Goal: Task Accomplishment & Management: Manage account settings

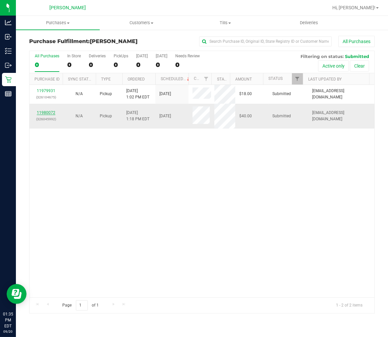
click at [48, 112] on link "11980072" at bounding box center [46, 112] width 19 height 5
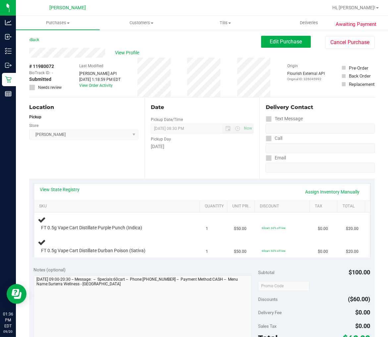
click at [144, 175] on div "Date Pickup Date/Time [DATE] Now [DATE] 08:30 PM Now Pickup Day [DATE]" at bounding box center [201, 137] width 115 height 81
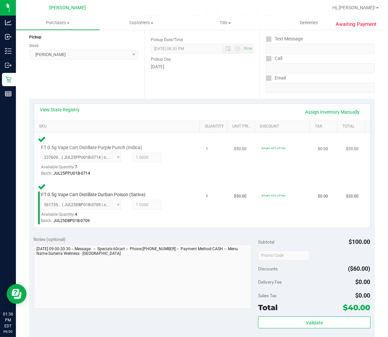
scroll to position [147, 0]
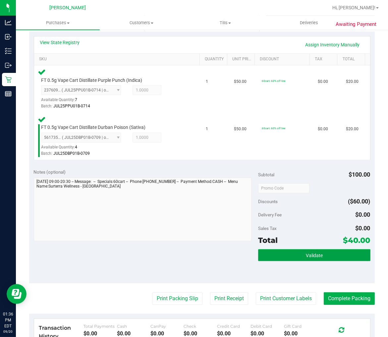
click at [273, 258] on button "Validate" at bounding box center [314, 255] width 112 height 12
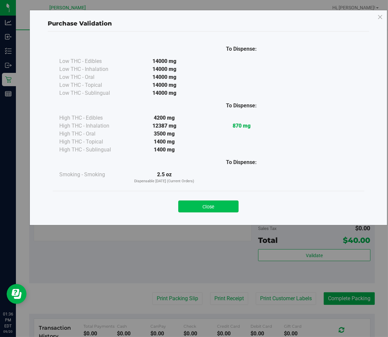
click at [230, 203] on button "Close" at bounding box center [208, 206] width 60 height 12
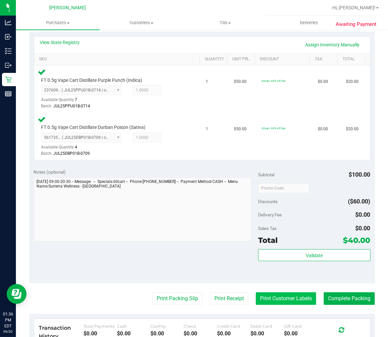
click at [262, 304] on button "Print Customer Labels" at bounding box center [286, 298] width 60 height 13
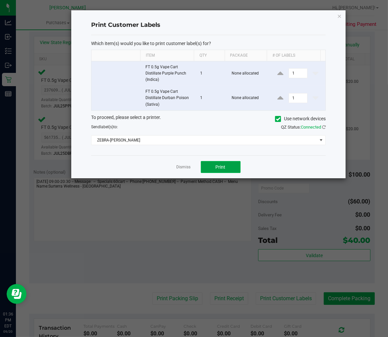
click at [216, 169] on span "Print" at bounding box center [221, 166] width 10 height 5
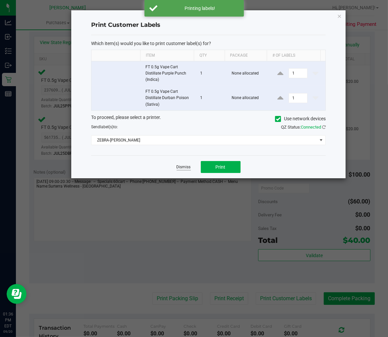
click at [182, 166] on link "Dismiss" at bounding box center [184, 167] width 14 height 6
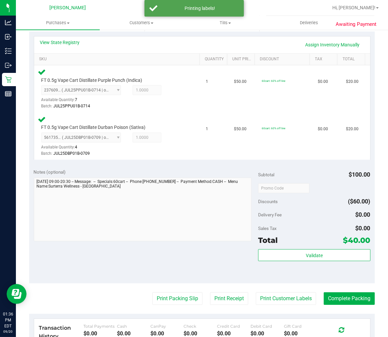
click at [177, 289] on purchase-details "Back Edit Purchase Cancel Purchase View Profile # 11980072 BioTrack ID: - Submi…" at bounding box center [202, 166] width 346 height 554
click at [172, 298] on button "Print Packing Slip" at bounding box center [177, 298] width 50 height 13
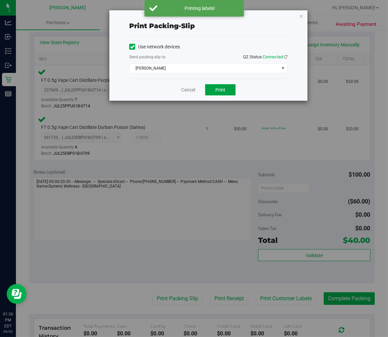
click at [217, 89] on span "Print" at bounding box center [220, 89] width 10 height 5
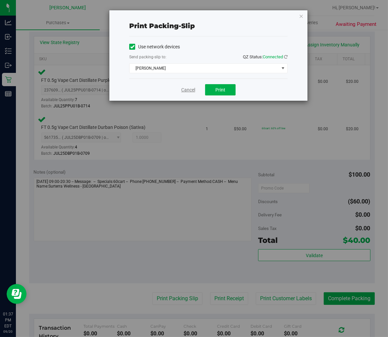
click at [188, 90] on link "Cancel" at bounding box center [188, 89] width 14 height 7
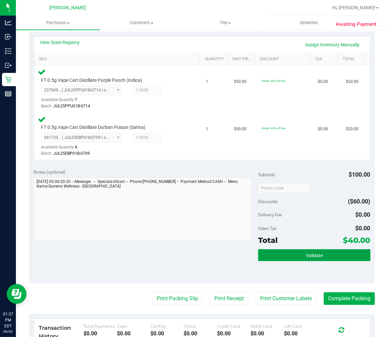
click at [289, 258] on button "Validate" at bounding box center [314, 255] width 112 height 12
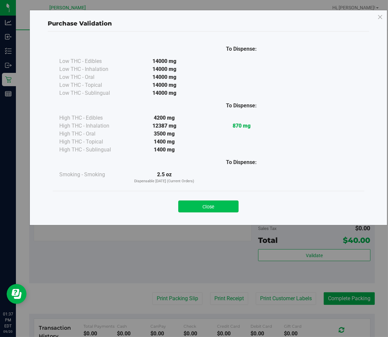
click at [187, 206] on button "Close" at bounding box center [208, 206] width 60 height 12
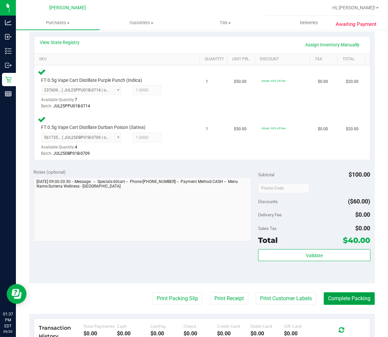
click at [361, 297] on button "Complete Packing" at bounding box center [349, 298] width 51 height 13
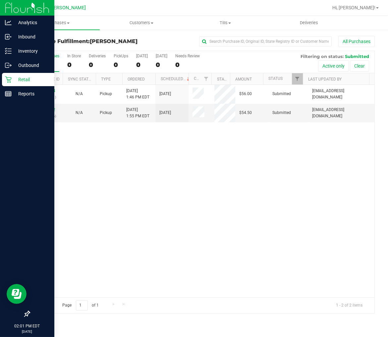
click at [8, 80] on icon at bounding box center [8, 80] width 6 height 6
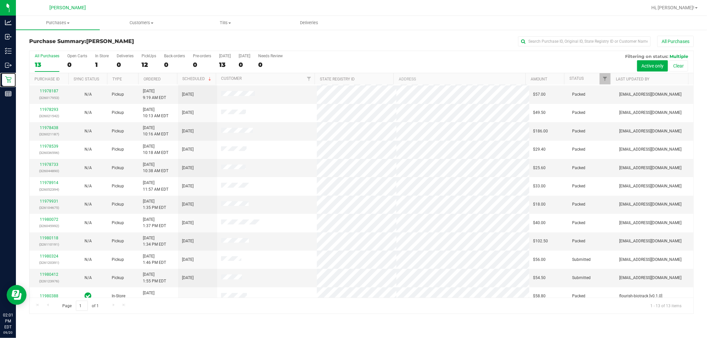
scroll to position [25, 0]
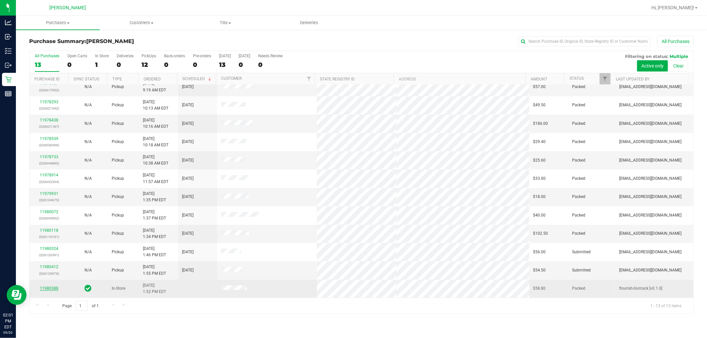
click at [48, 289] on link "11980388" at bounding box center [49, 288] width 19 height 5
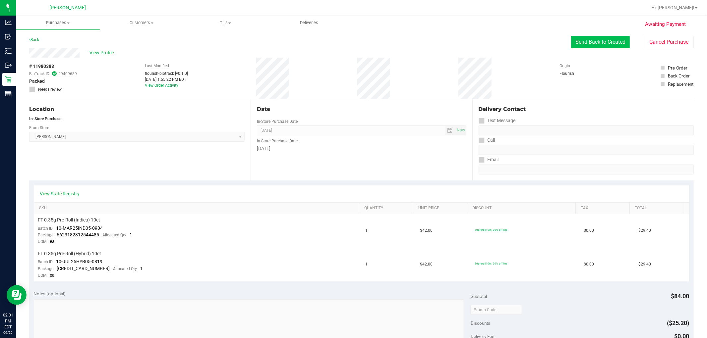
click at [388, 44] on button "Send Back to Created" at bounding box center [600, 42] width 59 height 13
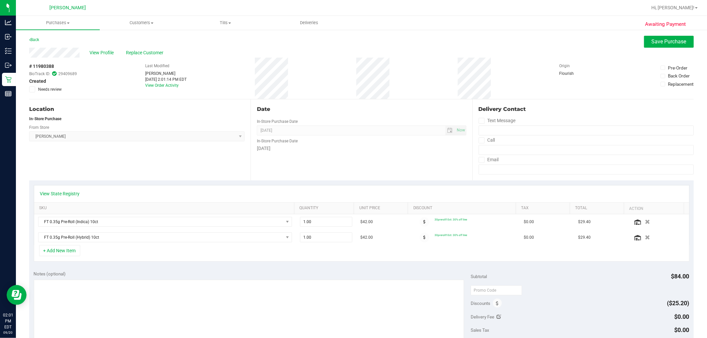
click at [316, 158] on div "Date In-Store Purchase Date [DATE] Now In-Store Purchase Date [DATE]" at bounding box center [361, 139] width 221 height 81
click at [357, 75] on div "# 11980388 BioTrack ID: 29409689 Created Needs review Last Modified [PERSON_NAM…" at bounding box center [361, 78] width 664 height 41
click at [137, 22] on span "Customers" at bounding box center [141, 23] width 83 height 6
drag, startPoint x: 651, startPoint y: 38, endPoint x: 583, endPoint y: 59, distance: 70.6
click at [388, 39] on span "Save Purchase" at bounding box center [668, 41] width 35 height 6
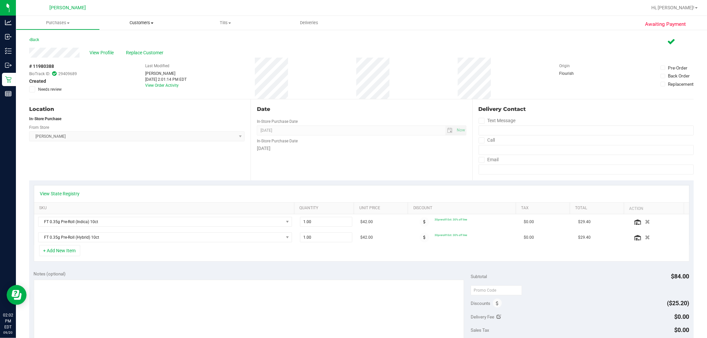
click at [139, 22] on span "Customers" at bounding box center [142, 23] width 84 height 6
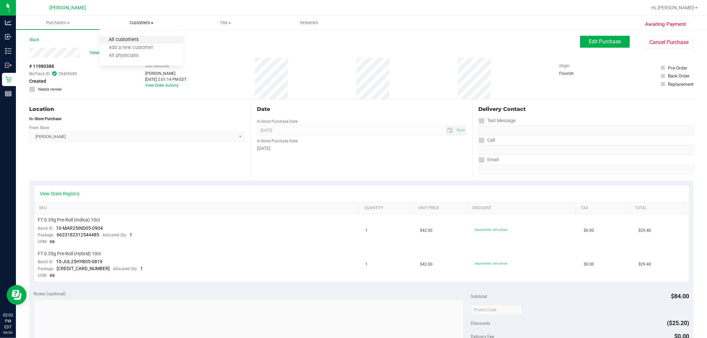
click at [128, 38] on span "All customers" at bounding box center [124, 40] width 48 height 6
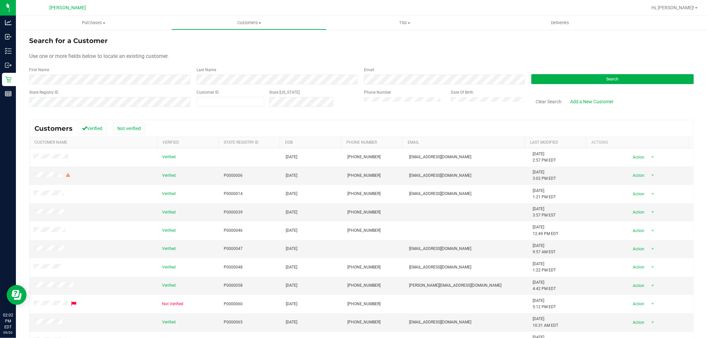
click at [388, 84] on form "Search for a Customer Use one or more fields below to locate an existing custom…" at bounding box center [361, 74] width 664 height 77
click at [388, 82] on button "Search" at bounding box center [612, 79] width 162 height 10
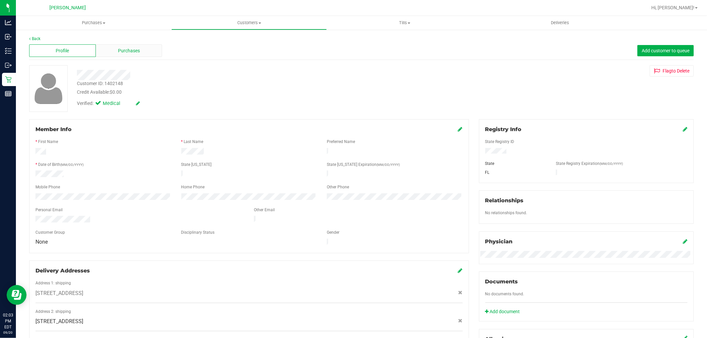
click at [140, 48] on div "Purchases" at bounding box center [129, 50] width 67 height 13
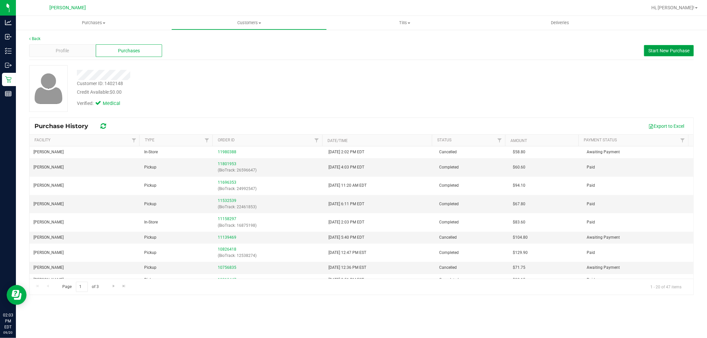
click at [388, 50] on span "Start New Purchase" at bounding box center [668, 50] width 41 height 5
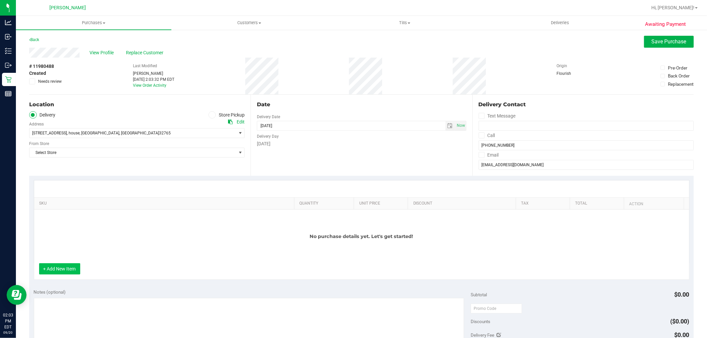
click at [65, 266] on button "+ Add New Item" at bounding box center [59, 268] width 41 height 11
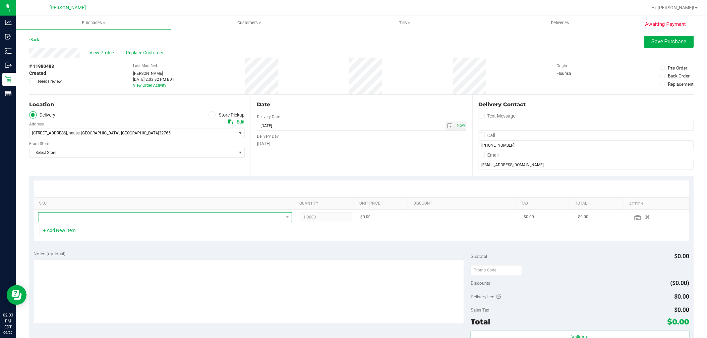
click at [91, 217] on span "NO DATA FOUND" at bounding box center [160, 217] width 245 height 9
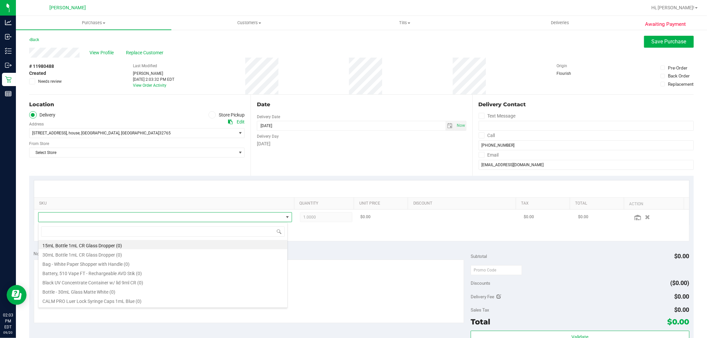
scroll to position [10, 247]
type input "10ct"
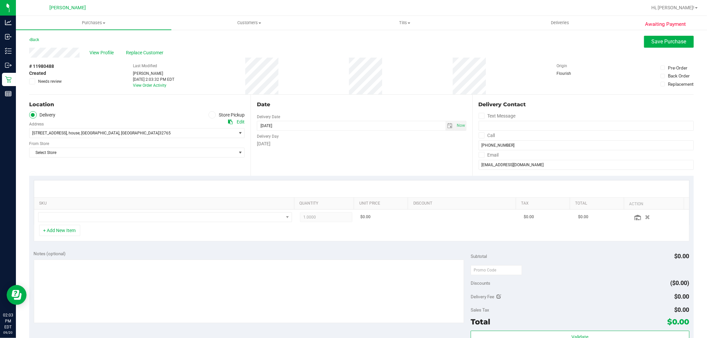
click at [210, 115] on icon at bounding box center [212, 115] width 4 height 0
click at [0, 0] on input "Store Pickup" at bounding box center [0, 0] width 0 height 0
click at [58, 133] on span "Select Store" at bounding box center [132, 133] width 206 height 9
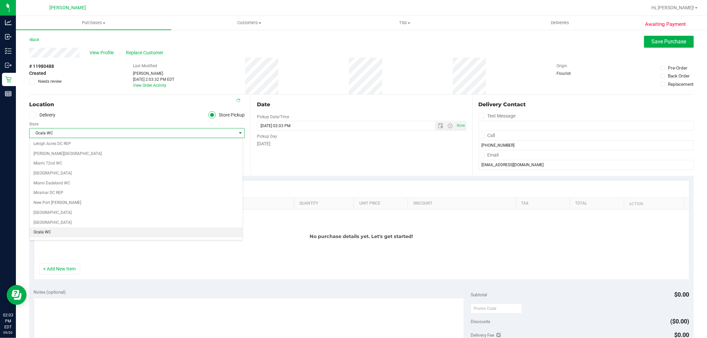
scroll to position [257, 0]
click at [58, 133] on span "[PERSON_NAME]" at bounding box center [132, 133] width 206 height 9
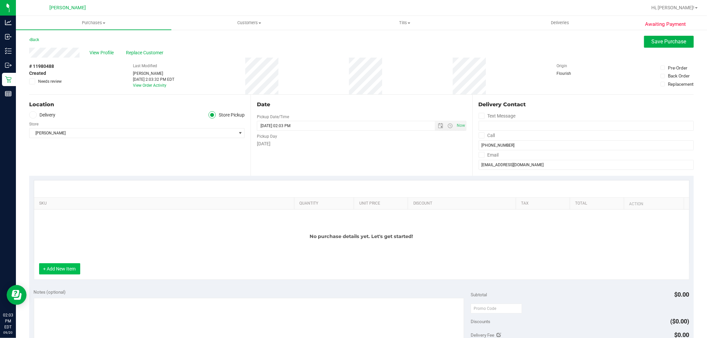
click at [58, 269] on button "+ Add New Item" at bounding box center [59, 268] width 41 height 11
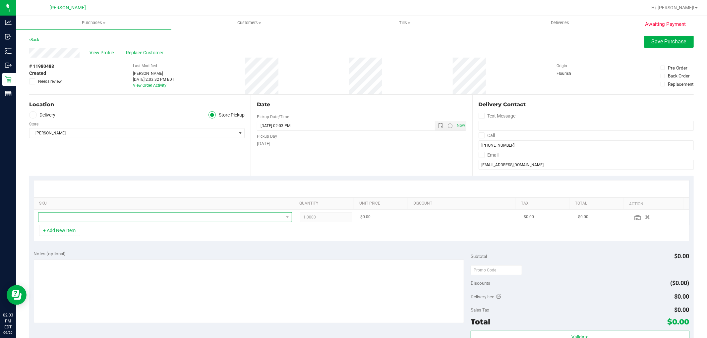
click at [70, 219] on span "NO DATA FOUND" at bounding box center [160, 217] width 245 height 9
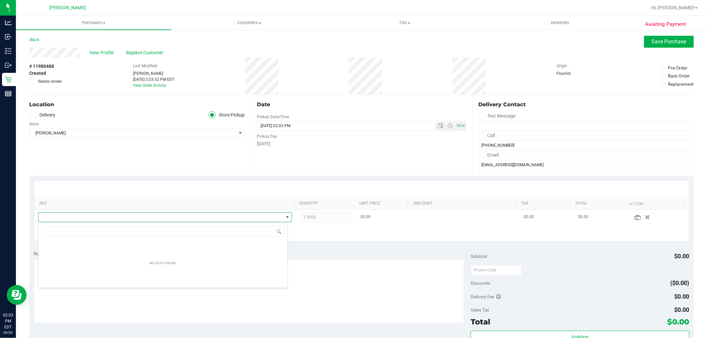
scroll to position [10, 247]
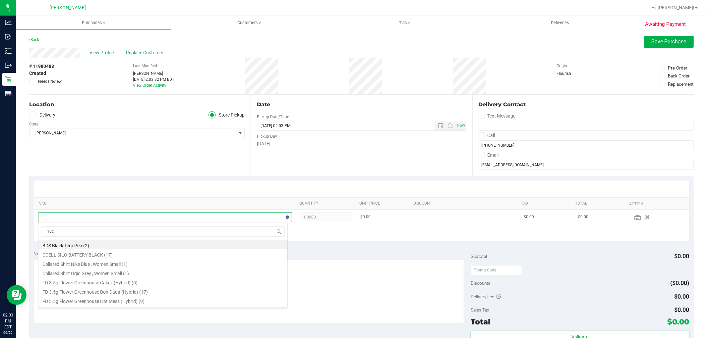
type input "10ct"
click at [106, 245] on li "FT 0.35g Pre-Roll (Hybrid) 10ct (3)" at bounding box center [162, 244] width 249 height 9
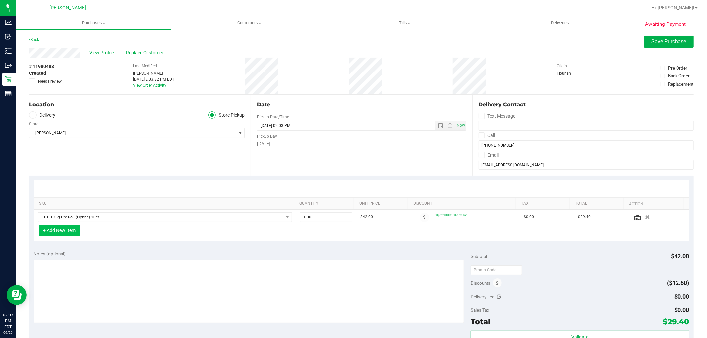
click at [62, 231] on button "+ Add New Item" at bounding box center [59, 230] width 41 height 11
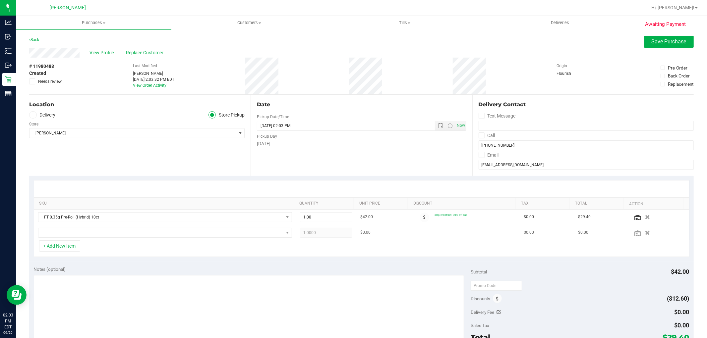
click at [74, 239] on td at bounding box center [165, 232] width 262 height 15
click at [72, 236] on span "NO DATA FOUND" at bounding box center [160, 232] width 245 height 9
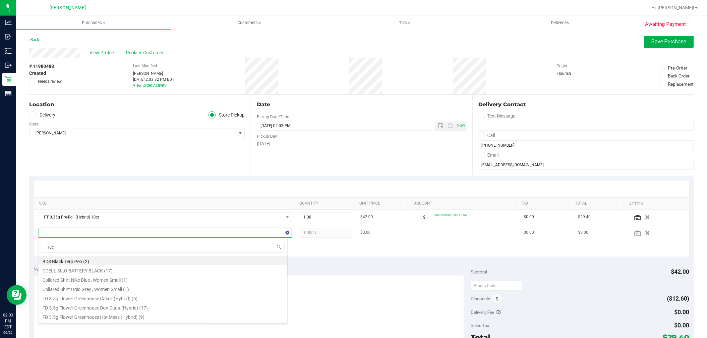
type input "10ct"
click at [86, 272] on li "FT 0.35g Pre-Roll (Indica) 10ct (3)" at bounding box center [162, 269] width 249 height 9
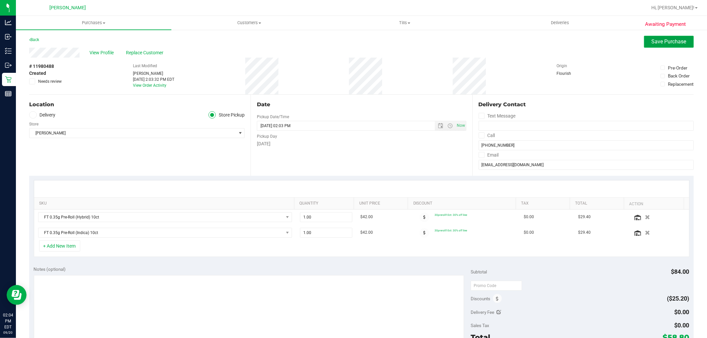
click at [388, 41] on span "Save Purchase" at bounding box center [668, 41] width 35 height 6
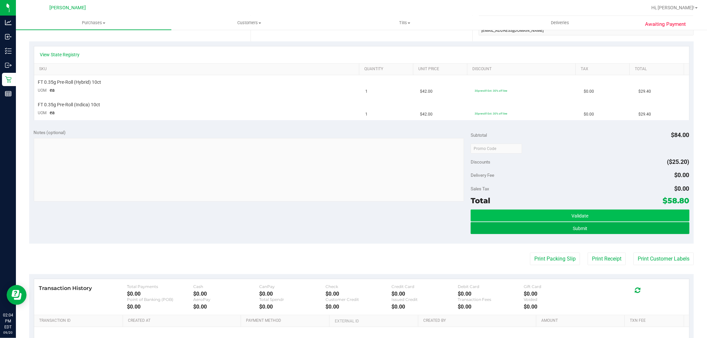
scroll to position [147, 0]
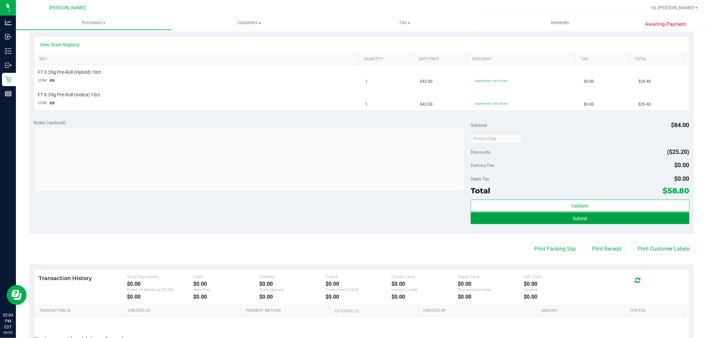
click at [388, 223] on button "Submit" at bounding box center [580, 218] width 218 height 12
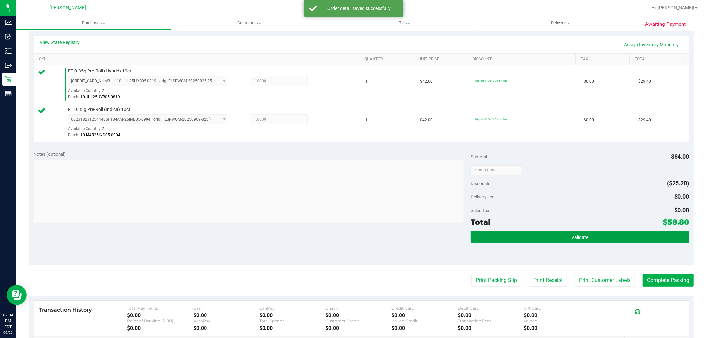
click at [388, 238] on button "Validate" at bounding box center [580, 237] width 218 height 12
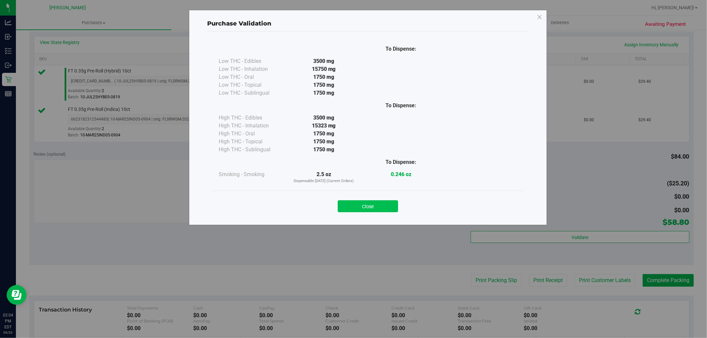
click at [379, 204] on button "Close" at bounding box center [368, 206] width 60 height 12
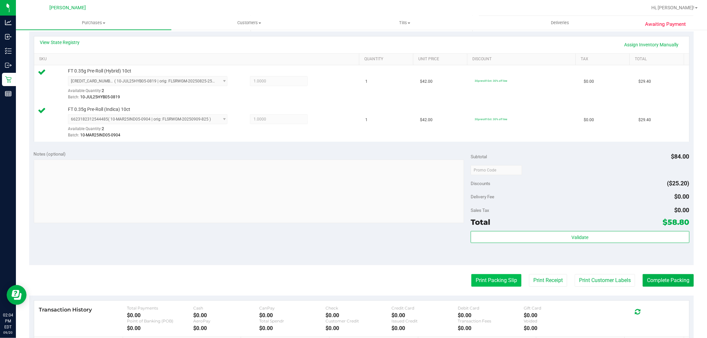
click at [388, 282] on button "Print Packing Slip" at bounding box center [496, 280] width 50 height 13
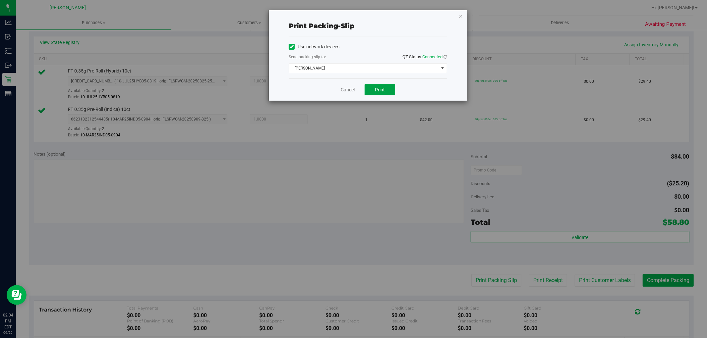
click at [383, 89] on span "Print" at bounding box center [380, 89] width 10 height 5
click at [388, 15] on icon "button" at bounding box center [460, 16] width 5 height 8
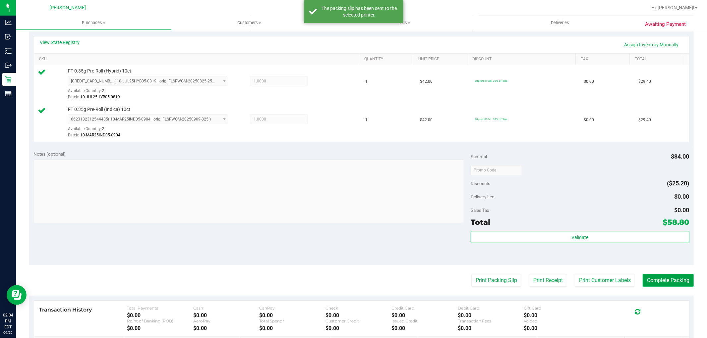
click at [388, 285] on button "Complete Packing" at bounding box center [668, 280] width 51 height 13
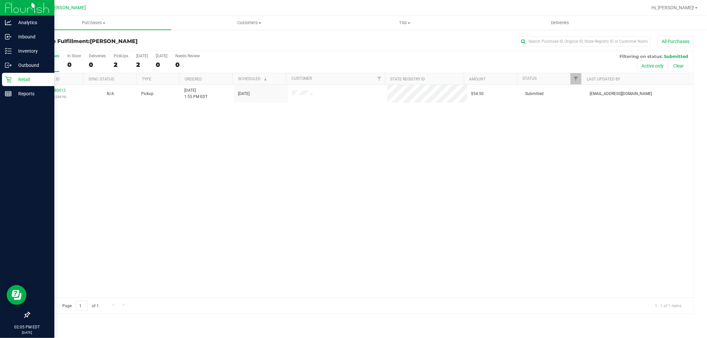
click at [11, 85] on div "Retail" at bounding box center [28, 79] width 52 height 13
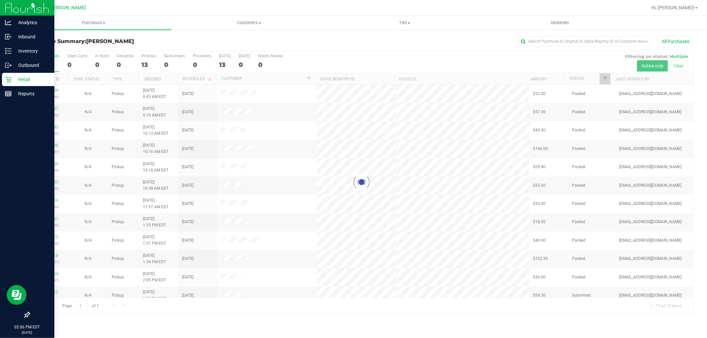
click at [8, 203] on div at bounding box center [27, 204] width 54 height 207
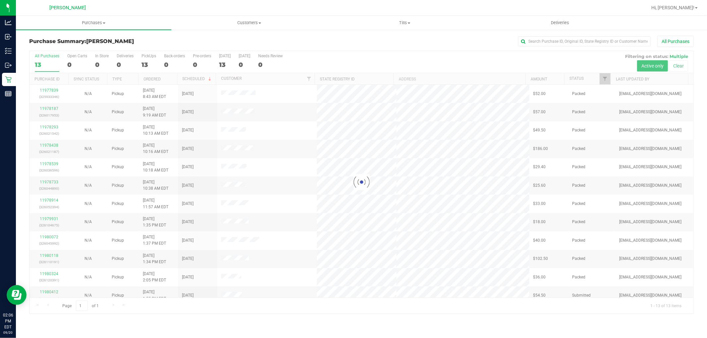
click at [88, 335] on div "Purchases Summary of purchases Fulfillment All purchases Customers All customer…" at bounding box center [361, 177] width 691 height 322
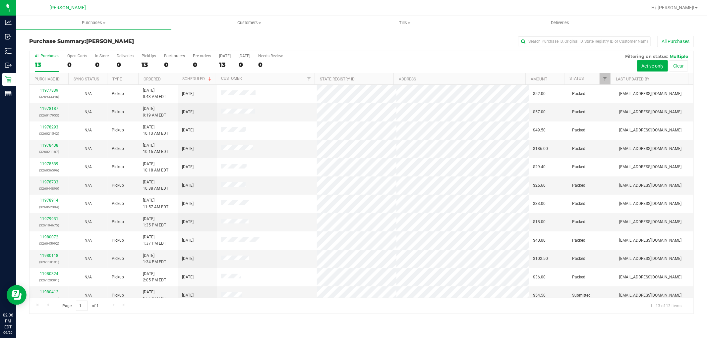
scroll to position [25, 0]
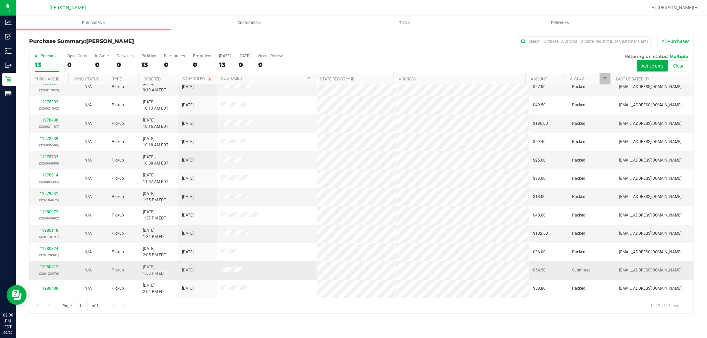
click at [45, 268] on link "11980412" at bounding box center [49, 267] width 19 height 5
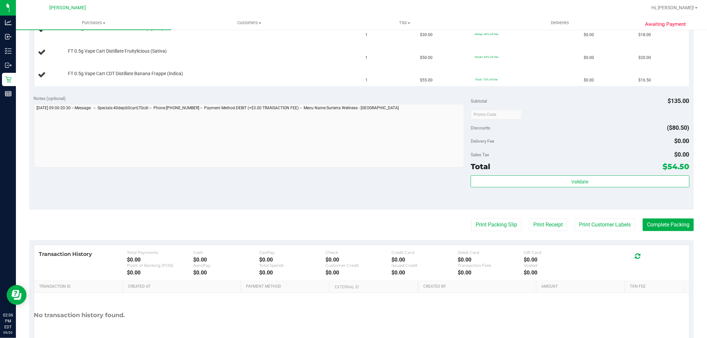
scroll to position [191, 0]
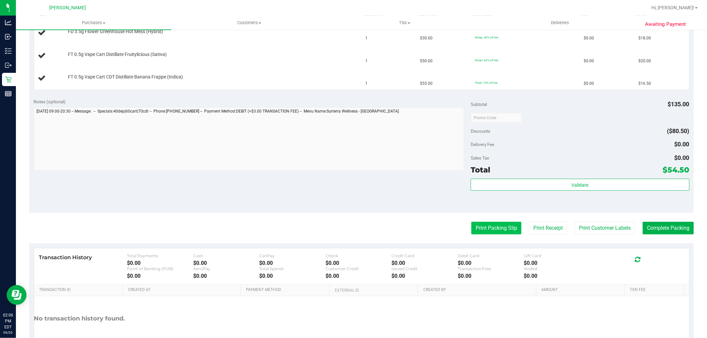
click at [388, 233] on button "Print Packing Slip" at bounding box center [496, 228] width 50 height 13
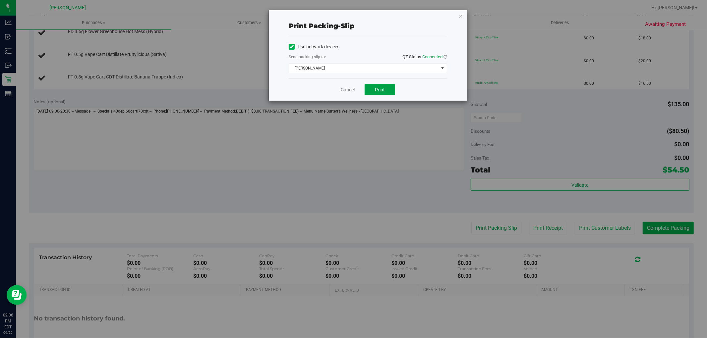
click at [378, 92] on span "Print" at bounding box center [380, 89] width 10 height 5
click at [341, 90] on link "Cancel" at bounding box center [348, 89] width 14 height 7
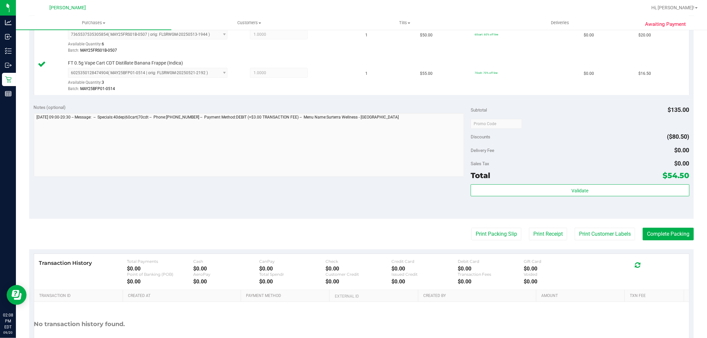
scroll to position [257, 0]
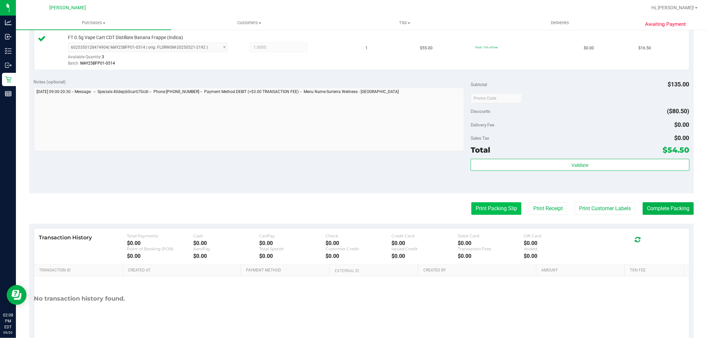
click at [388, 211] on button "Print Packing Slip" at bounding box center [496, 208] width 50 height 13
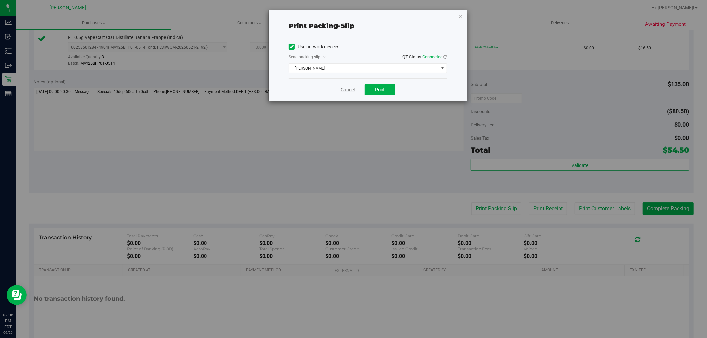
click at [347, 89] on link "Cancel" at bounding box center [348, 89] width 14 height 7
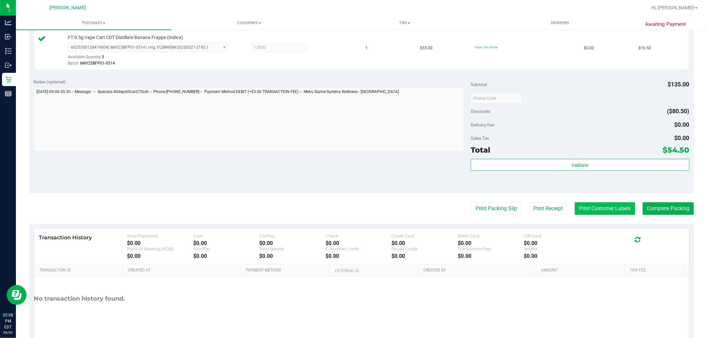
click at [388, 208] on button "Print Customer Labels" at bounding box center [605, 208] width 60 height 13
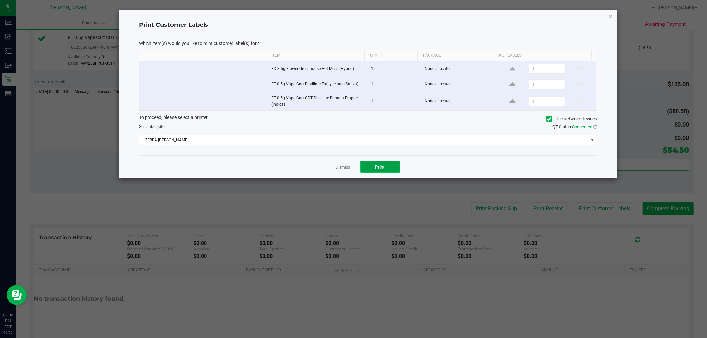
click at [388, 171] on button "Print" at bounding box center [380, 167] width 40 height 12
click at [345, 167] on link "Dismiss" at bounding box center [343, 168] width 14 height 6
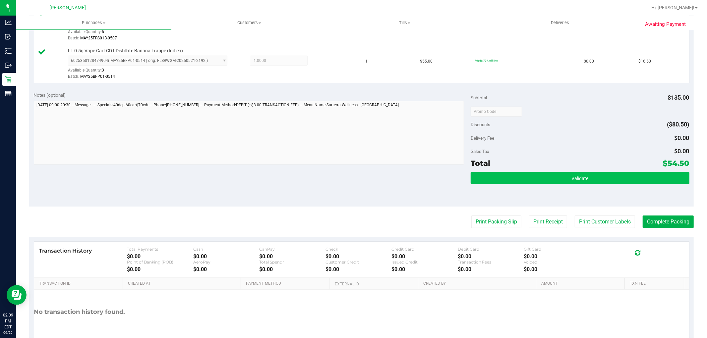
scroll to position [281, 0]
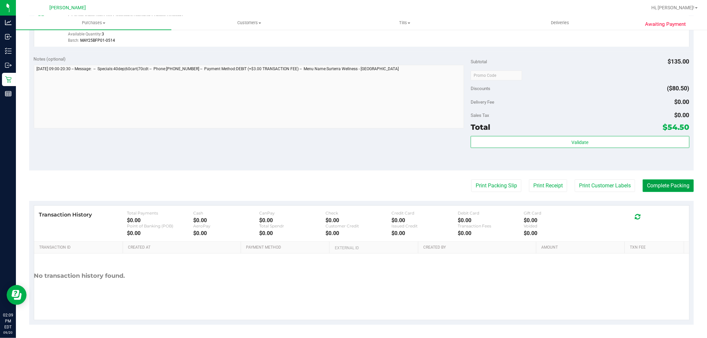
click at [388, 182] on button "Complete Packing" at bounding box center [668, 186] width 51 height 13
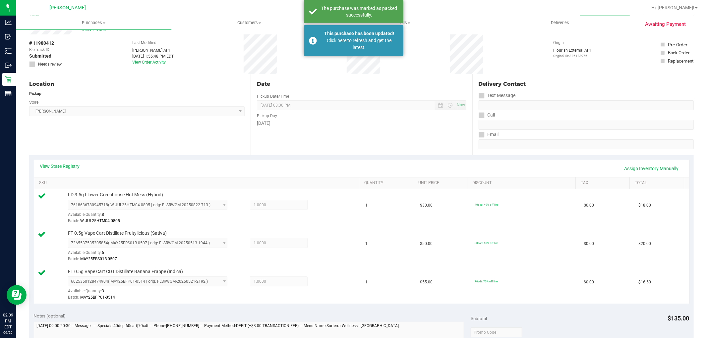
scroll to position [0, 0]
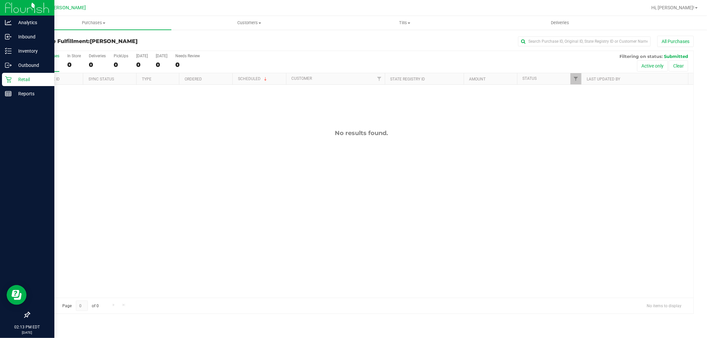
click at [12, 78] on p "Retail" at bounding box center [32, 80] width 40 height 8
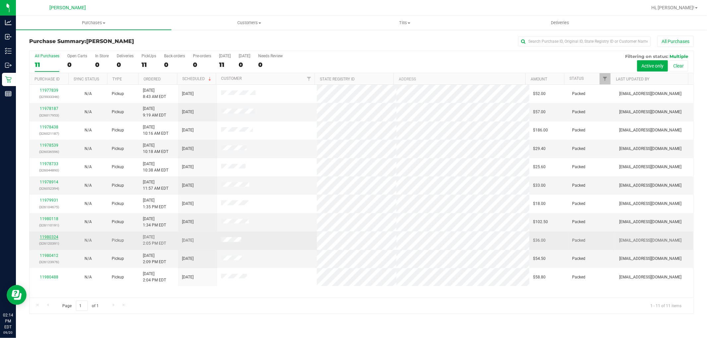
click at [54, 236] on link "11980324" at bounding box center [49, 237] width 19 height 5
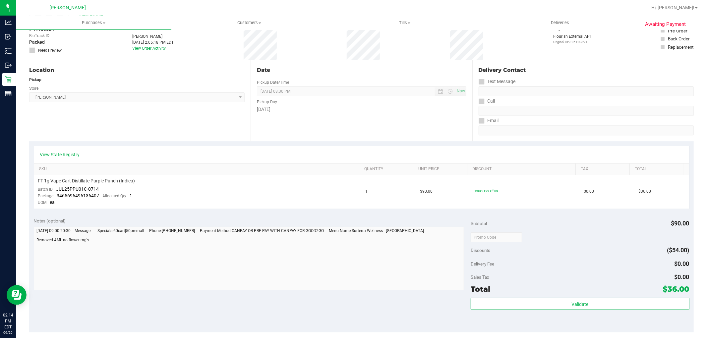
scroll to position [37, 0]
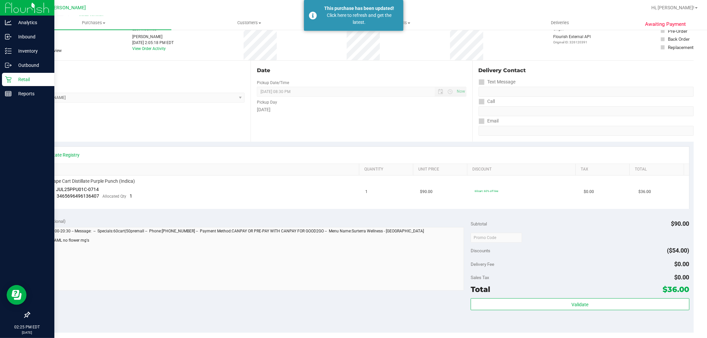
click at [11, 83] on div "Retail" at bounding box center [28, 79] width 52 height 13
